Goal: Information Seeking & Learning: Learn about a topic

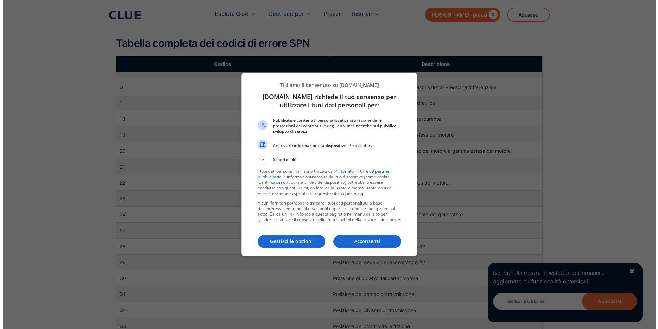
scroll to position [172, 0]
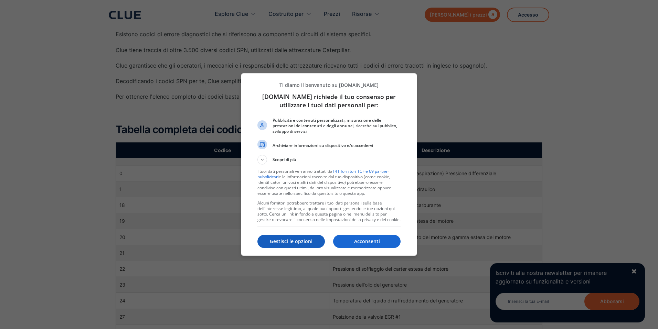
click at [310, 240] on p "Gestisci le opzioni" at bounding box center [291, 241] width 67 height 7
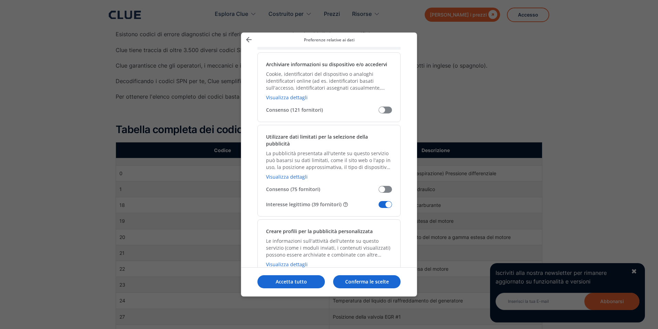
scroll to position [103, 0]
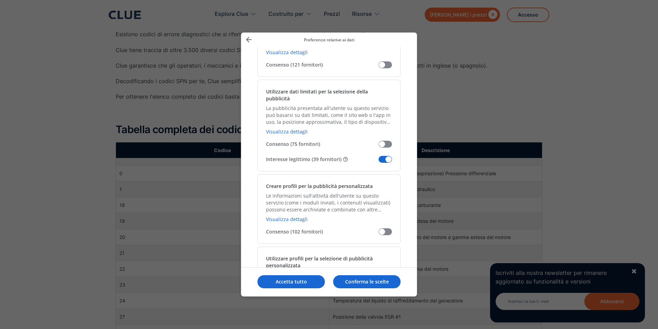
click at [387, 156] on span "Gestisci i tuoi dati" at bounding box center [385, 159] width 13 height 7
click at [379, 162] on input "Interesse legittimo (39 fornitori)" at bounding box center [379, 162] width 0 height 0
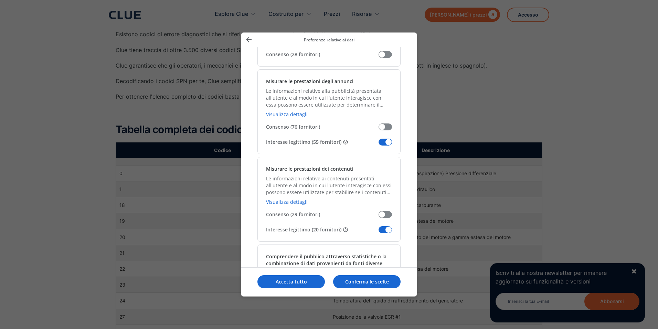
scroll to position [517, 0]
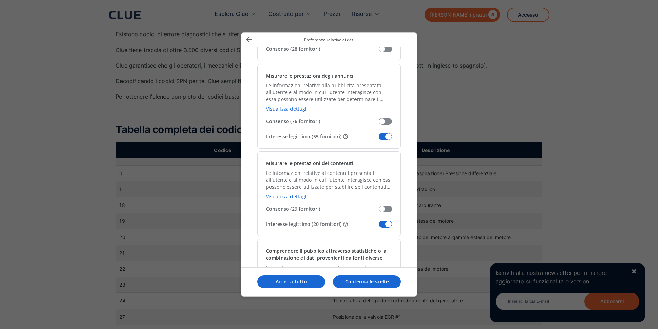
click at [385, 133] on span "Gestisci i tuoi dati" at bounding box center [385, 136] width 13 height 7
click at [379, 139] on input "Interesse legittimo (55 fornitori)" at bounding box center [379, 139] width 0 height 0
click at [383, 220] on span "Gestisci i tuoi dati" at bounding box center [385, 223] width 13 height 7
click at [379, 226] on input "Interesse legittimo (20 fornitori)" at bounding box center [379, 226] width 0 height 0
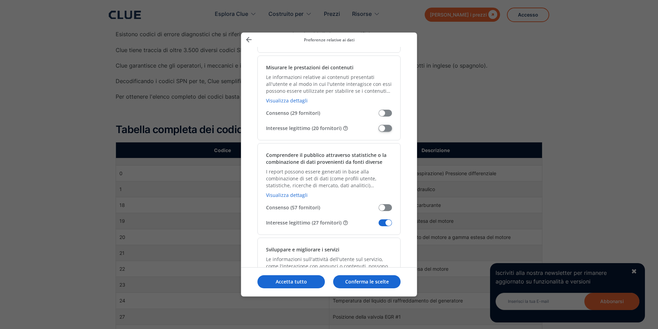
scroll to position [723, 0]
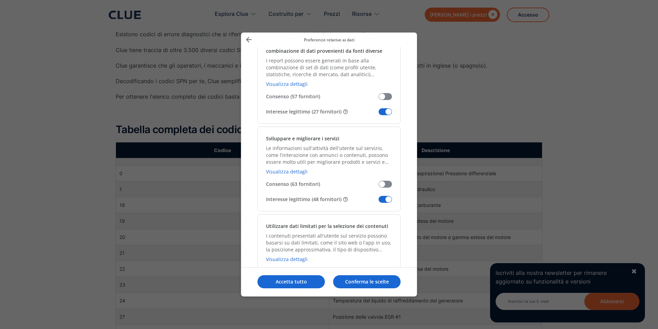
click at [383, 108] on span "Gestisci i tuoi dati" at bounding box center [385, 111] width 13 height 7
click at [379, 114] on input "Interesse legittimo (27 fornitori)" at bounding box center [379, 114] width 0 height 0
click at [387, 196] on span "Gestisci i tuoi dati" at bounding box center [385, 199] width 13 height 7
click at [379, 201] on input "Interesse legittimo (48 fornitori)" at bounding box center [379, 201] width 0 height 0
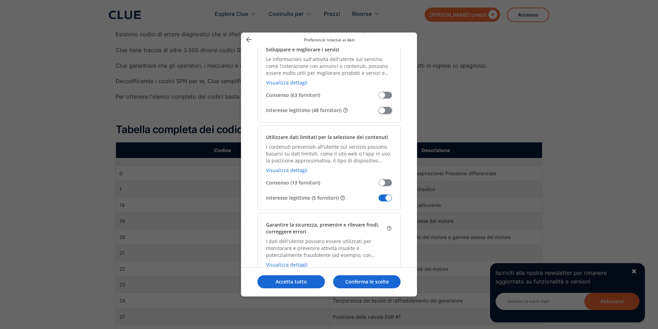
scroll to position [895, 0]
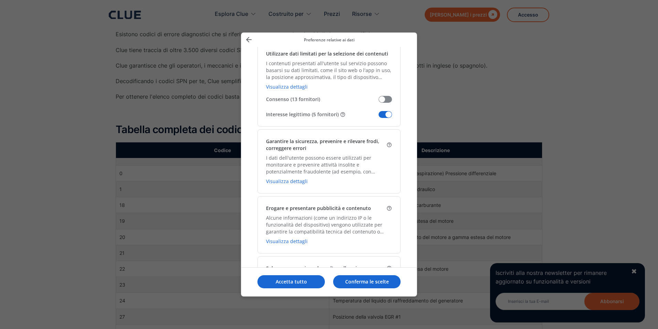
click at [388, 111] on span "Gestisci i tuoi dati" at bounding box center [385, 114] width 13 height 7
click at [379, 117] on input "Interesse legittimo (5 fornitori)" at bounding box center [379, 117] width 0 height 0
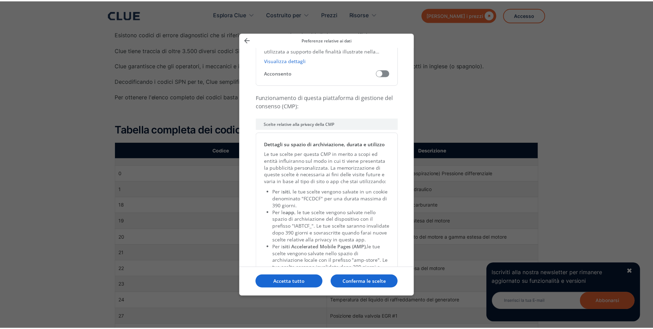
scroll to position [1442, 0]
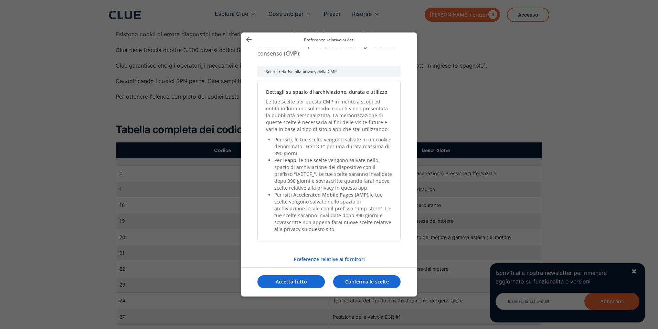
drag, startPoint x: 354, startPoint y: 282, endPoint x: 358, endPoint y: 277, distance: 6.1
click at [354, 281] on p "Conferma le scelte" at bounding box center [366, 281] width 67 height 7
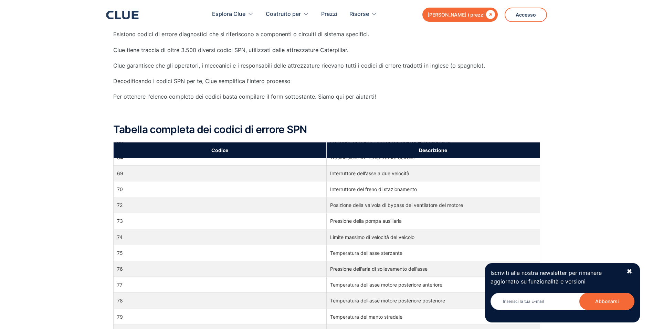
scroll to position [585, 0]
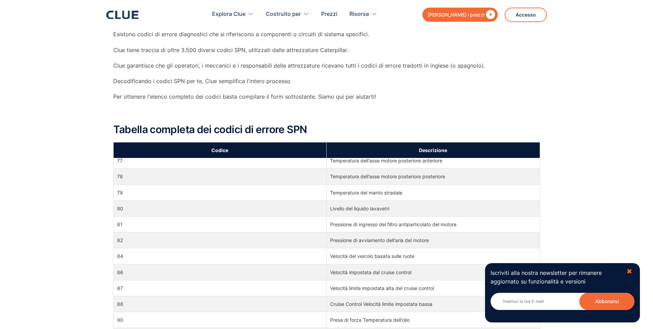
click at [632, 271] on div "✖" at bounding box center [630, 271] width 6 height 9
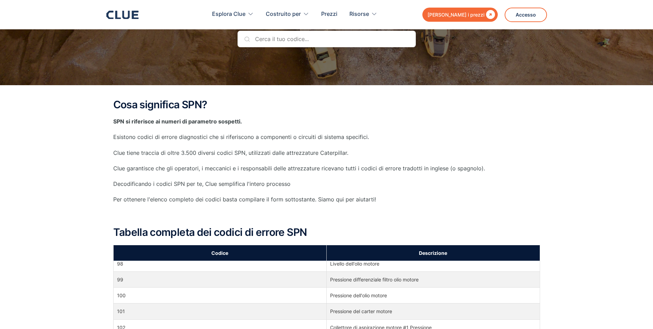
scroll to position [69, 0]
